Goal: Find specific page/section

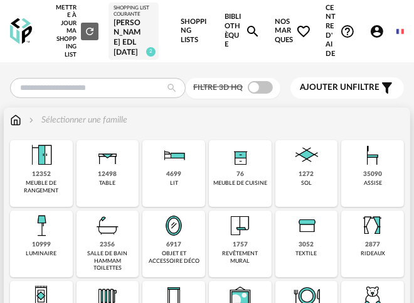
click at [40, 240] on img at bounding box center [41, 225] width 30 height 30
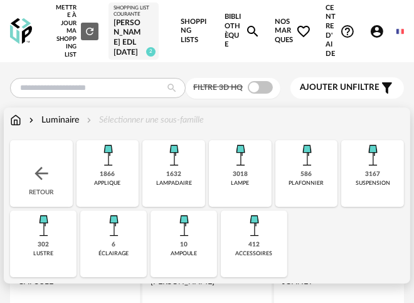
click at [102, 198] on div "1866 applique" at bounding box center [108, 173] width 63 height 67
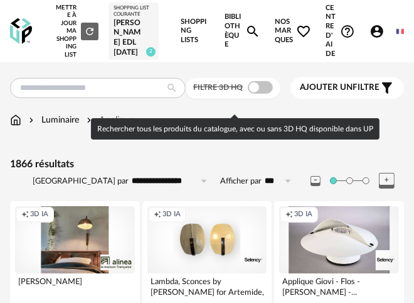
click at [225, 91] on span "Filtre 3D HQ" at bounding box center [218, 87] width 50 height 8
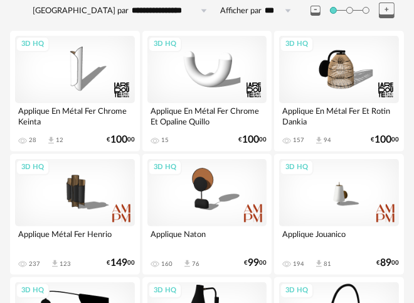
scroll to position [156, 0]
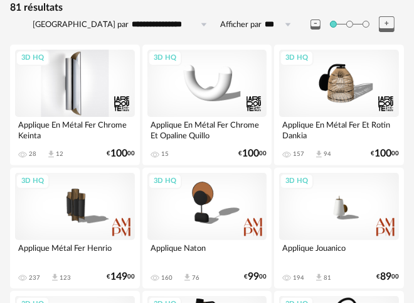
click at [76, 117] on div "3D HQ" at bounding box center [75, 83] width 120 height 67
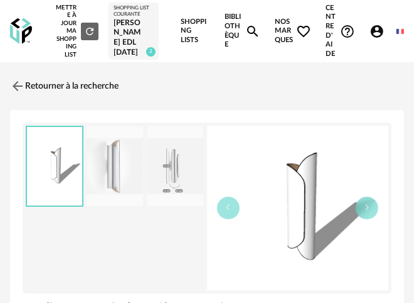
click at [108, 187] on img at bounding box center [115, 166] width 56 height 80
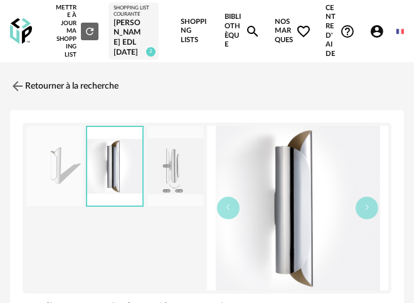
click at [168, 183] on img at bounding box center [176, 166] width 56 height 80
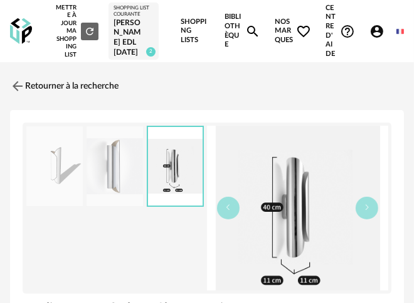
click at [52, 186] on img at bounding box center [54, 166] width 56 height 80
